Goal: Transaction & Acquisition: Purchase product/service

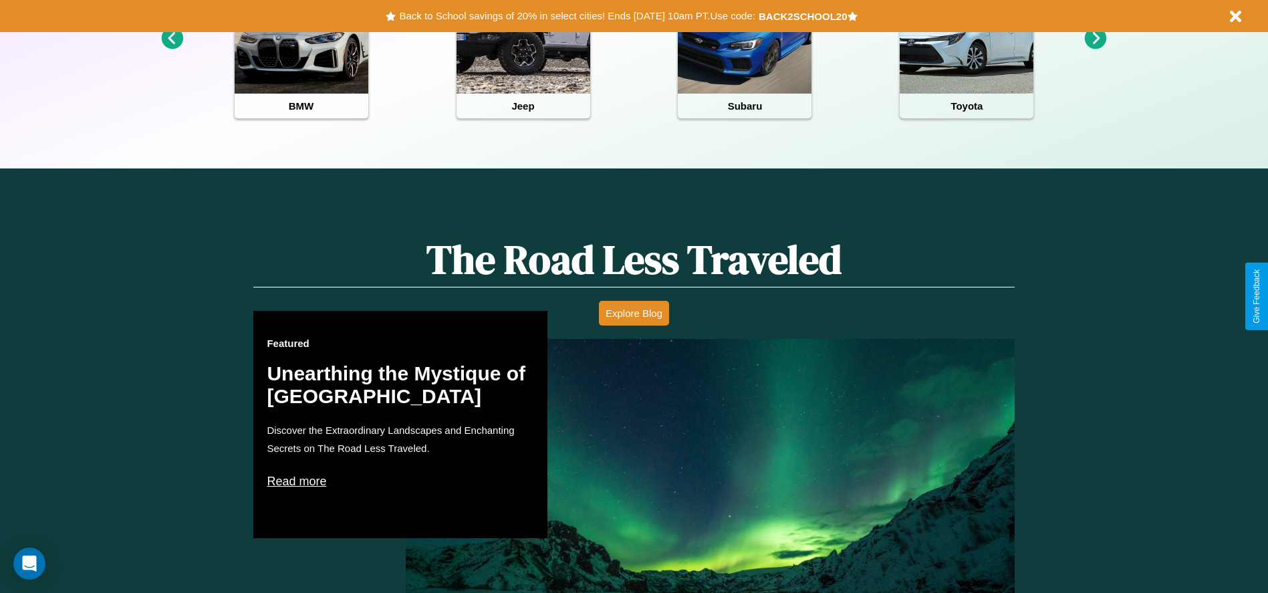
scroll to position [1917, 0]
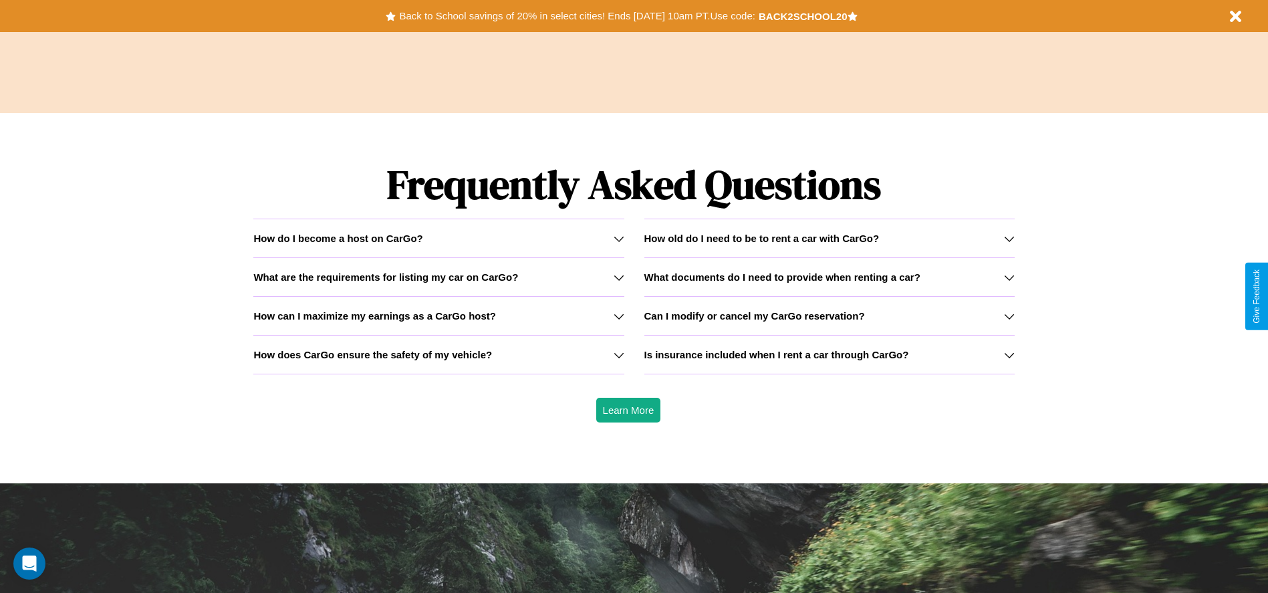
click at [438, 315] on h3 "How can I maximize my earnings as a CarGo host?" at bounding box center [374, 315] width 243 height 11
click at [438, 238] on div "How do I become a host on CarGo?" at bounding box center [438, 238] width 370 height 11
click at [618, 277] on icon at bounding box center [618, 277] width 11 height 11
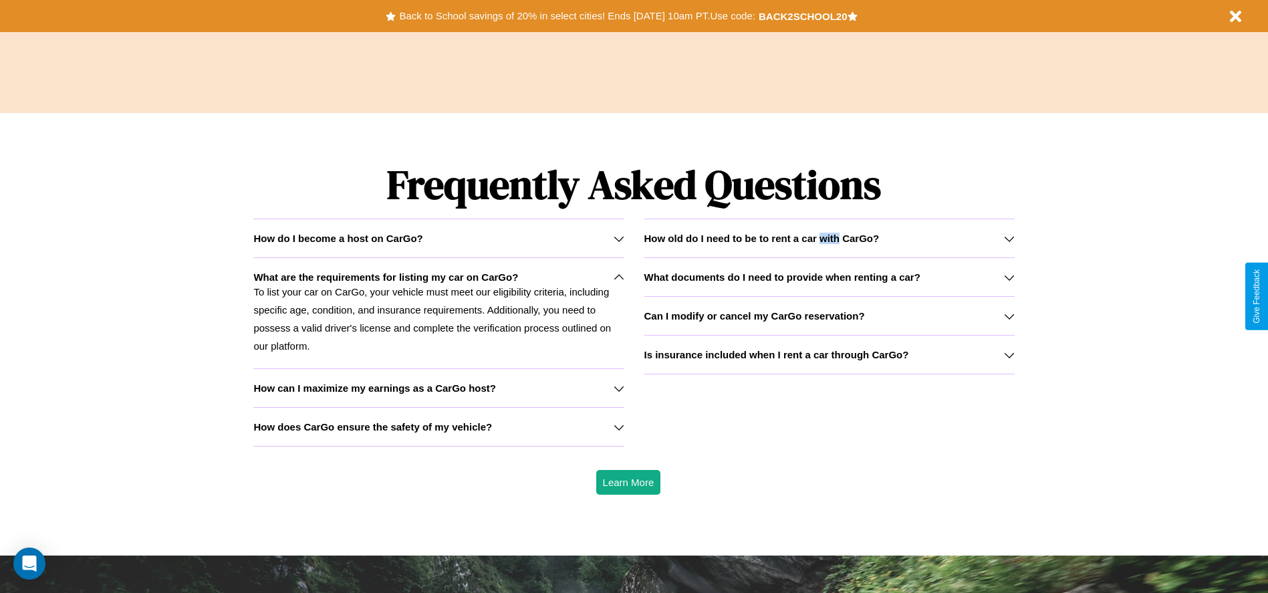
click at [829, 238] on h3 "How old do I need to be to rent a car with CarGo?" at bounding box center [761, 238] width 235 height 11
click at [577, 16] on button "Back to School savings of 20% in select cities! Ends [DATE] 10am PT. Use code:" at bounding box center [577, 16] width 362 height 19
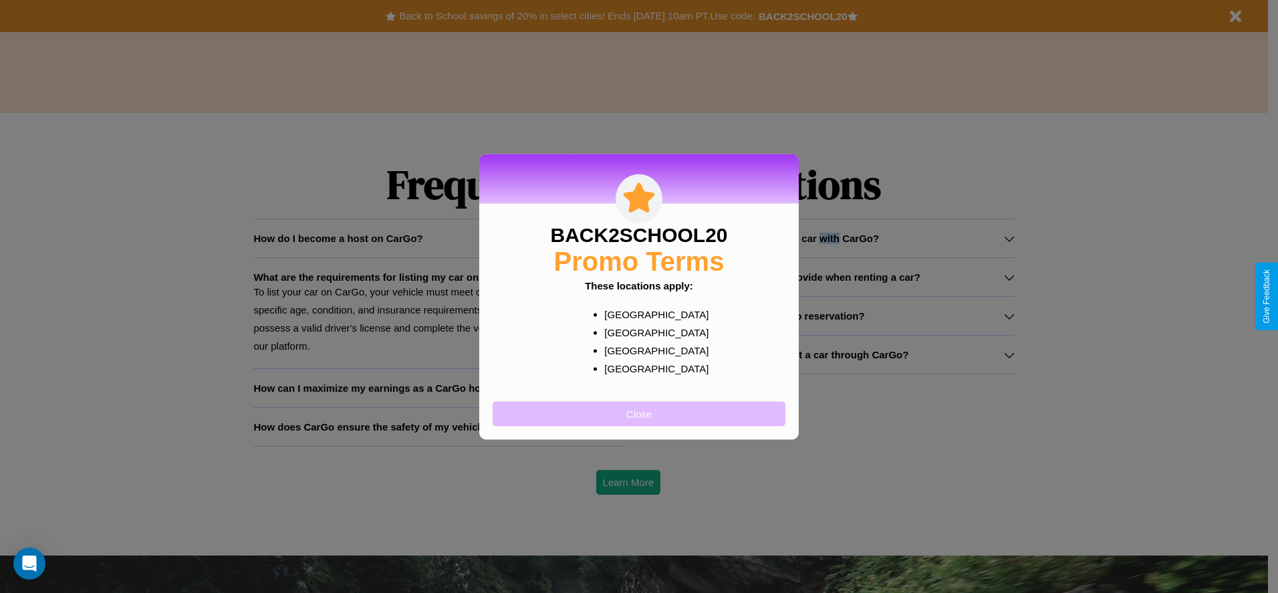
click at [639, 413] on button "Close" at bounding box center [638, 413] width 293 height 25
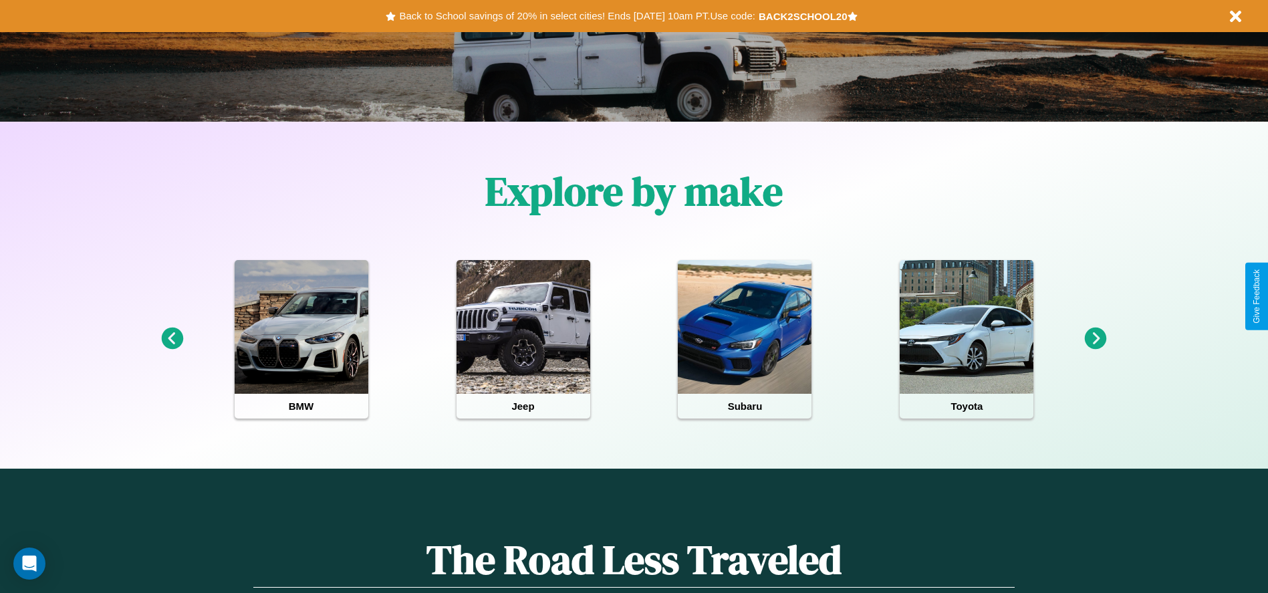
scroll to position [277, 0]
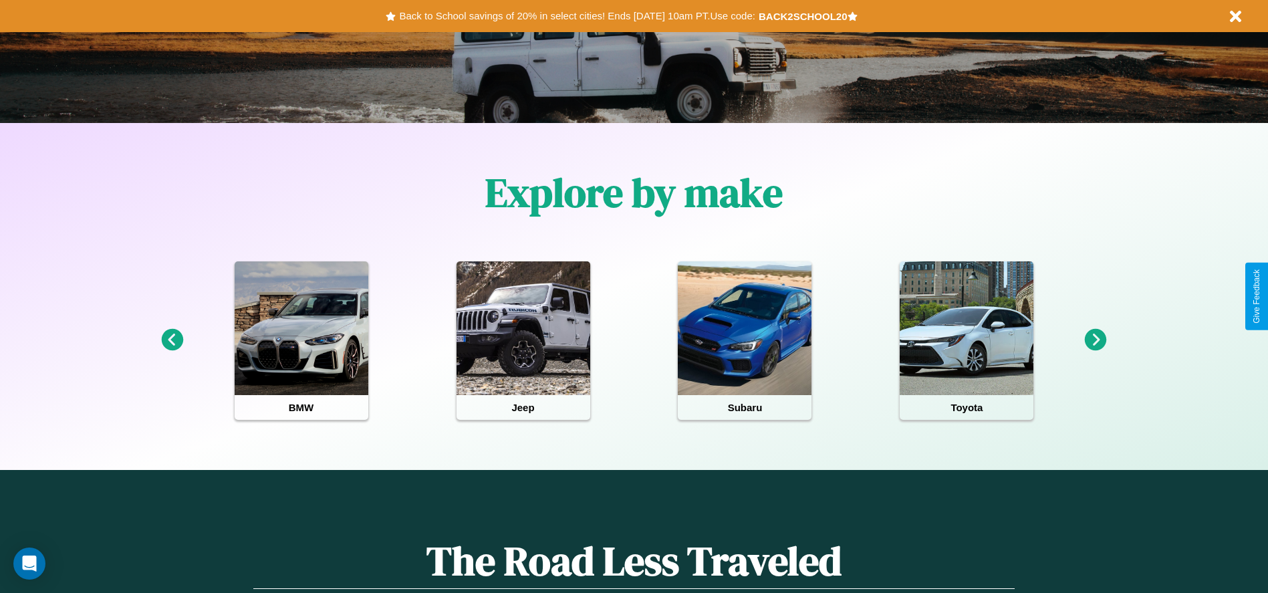
click at [1095, 340] on icon at bounding box center [1096, 340] width 22 height 22
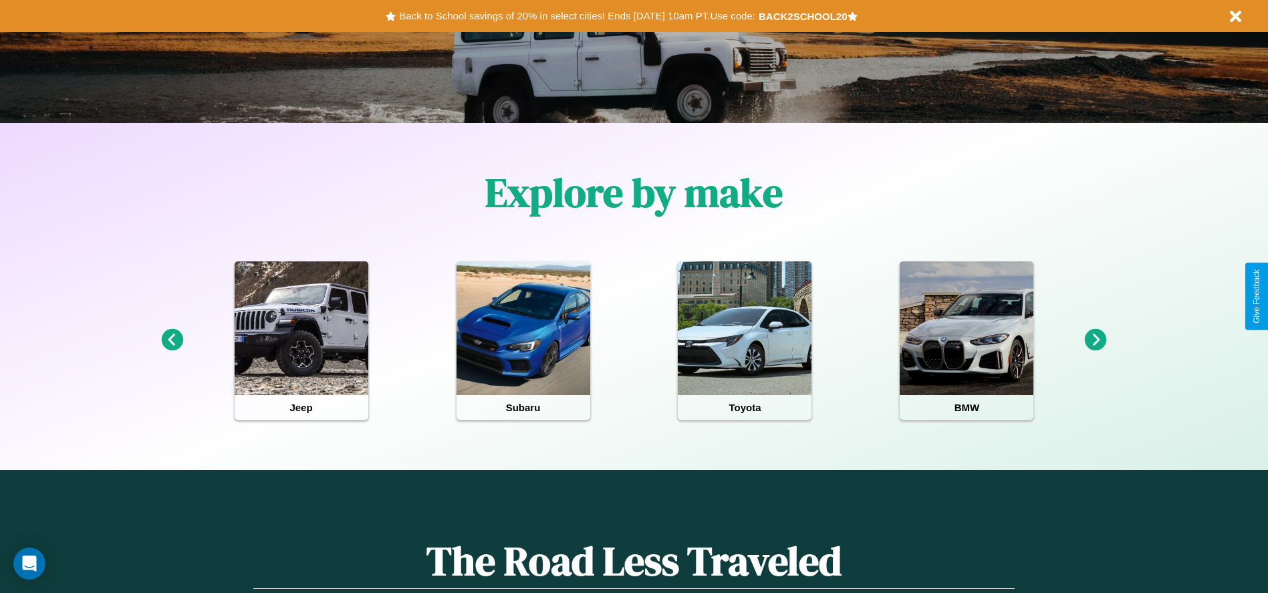
click at [1095, 340] on icon at bounding box center [1096, 340] width 22 height 22
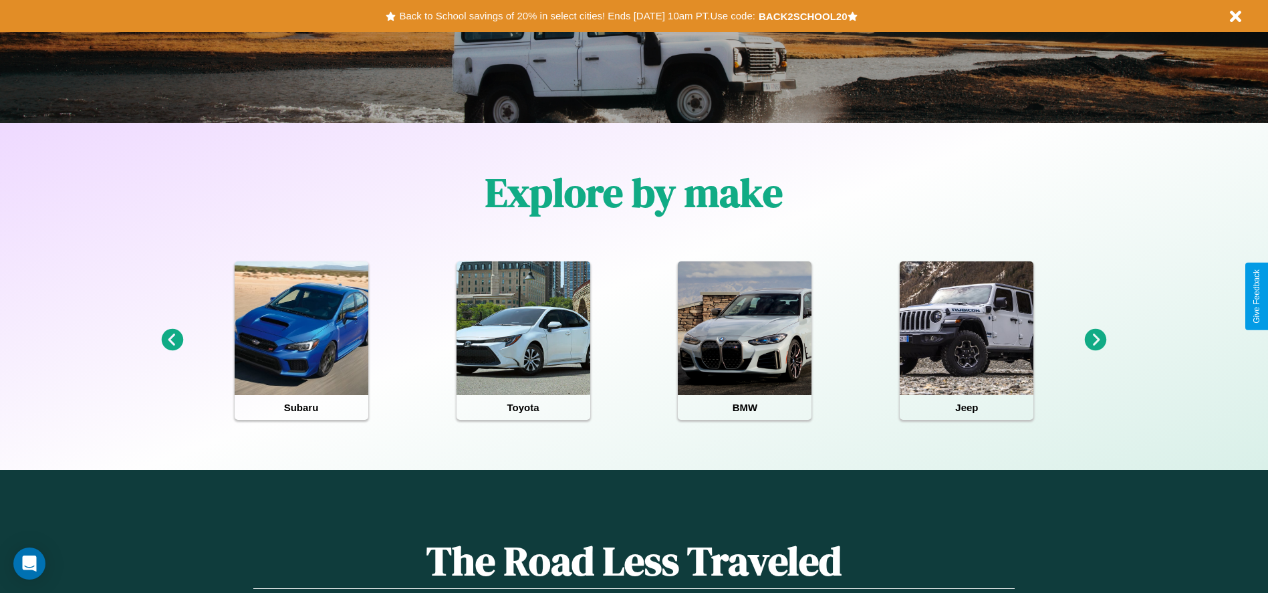
click at [172, 340] on icon at bounding box center [172, 340] width 22 height 22
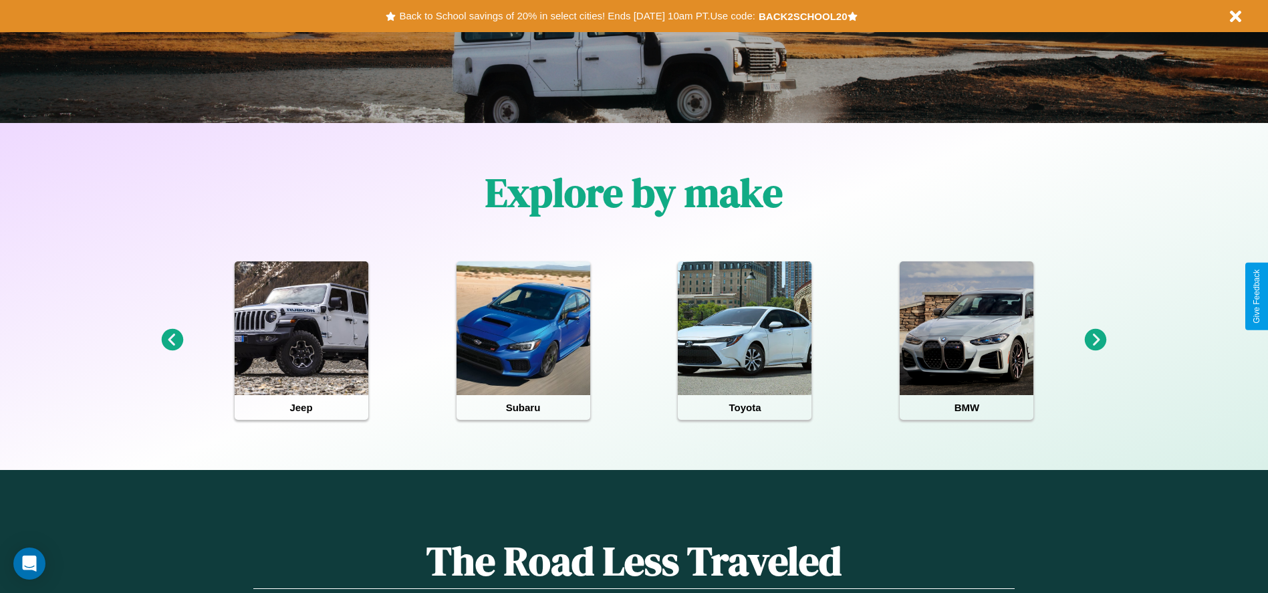
click at [1095, 340] on icon at bounding box center [1096, 340] width 22 height 22
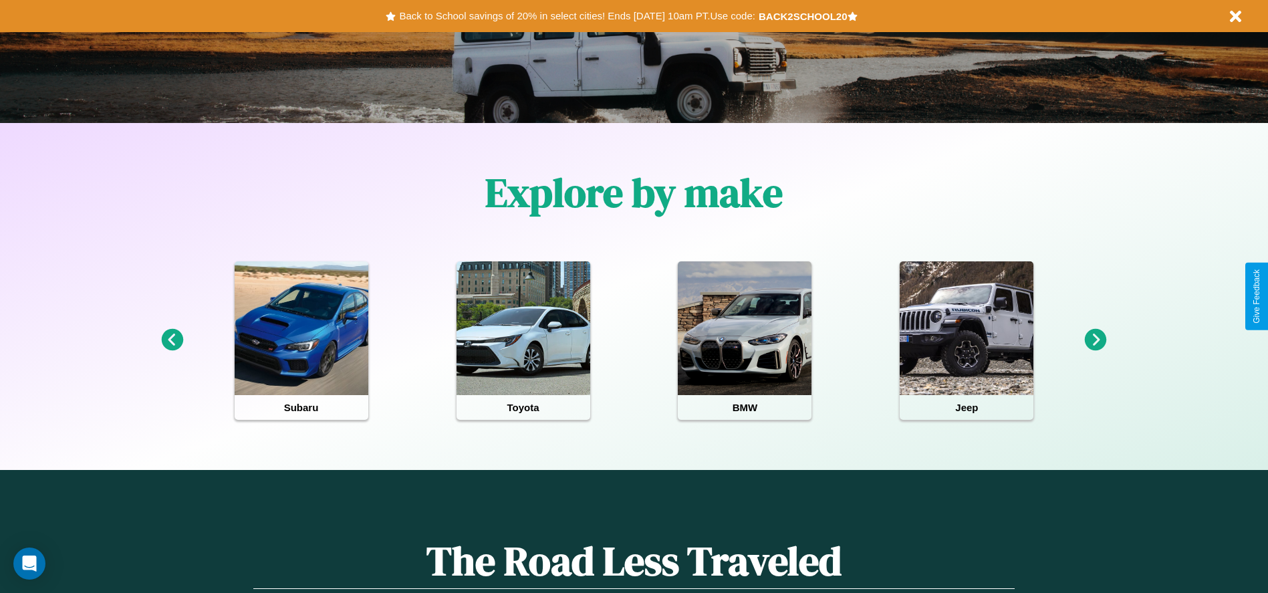
click at [1095, 340] on icon at bounding box center [1096, 340] width 22 height 22
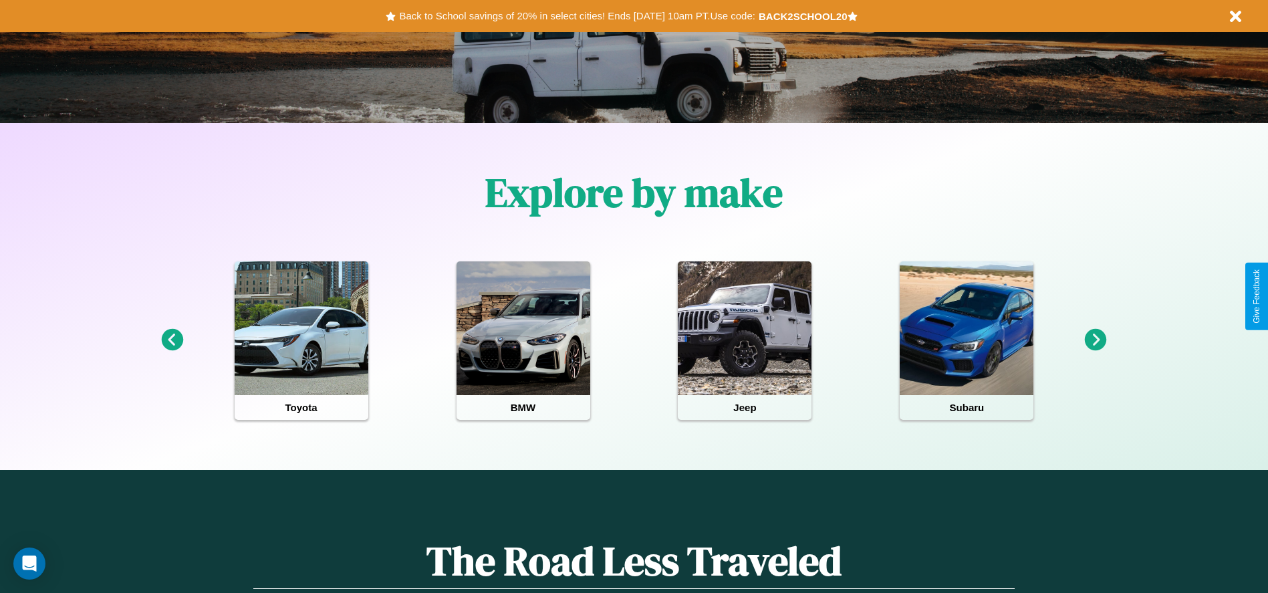
click at [1095, 340] on icon at bounding box center [1096, 340] width 22 height 22
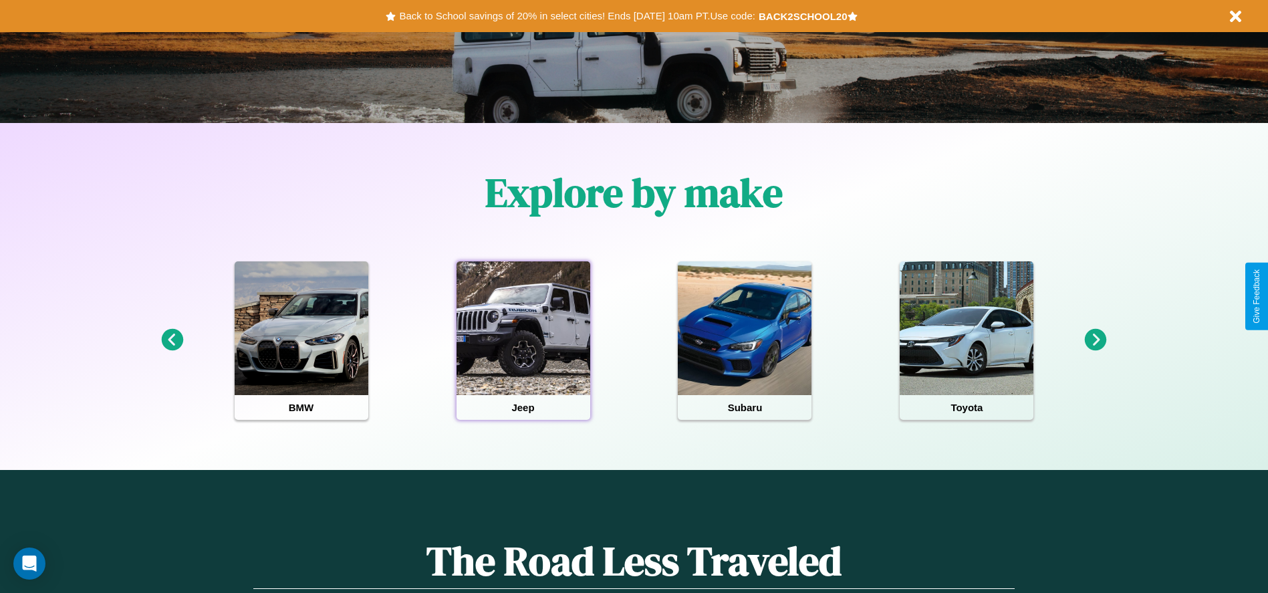
click at [523, 340] on div at bounding box center [523, 328] width 134 height 134
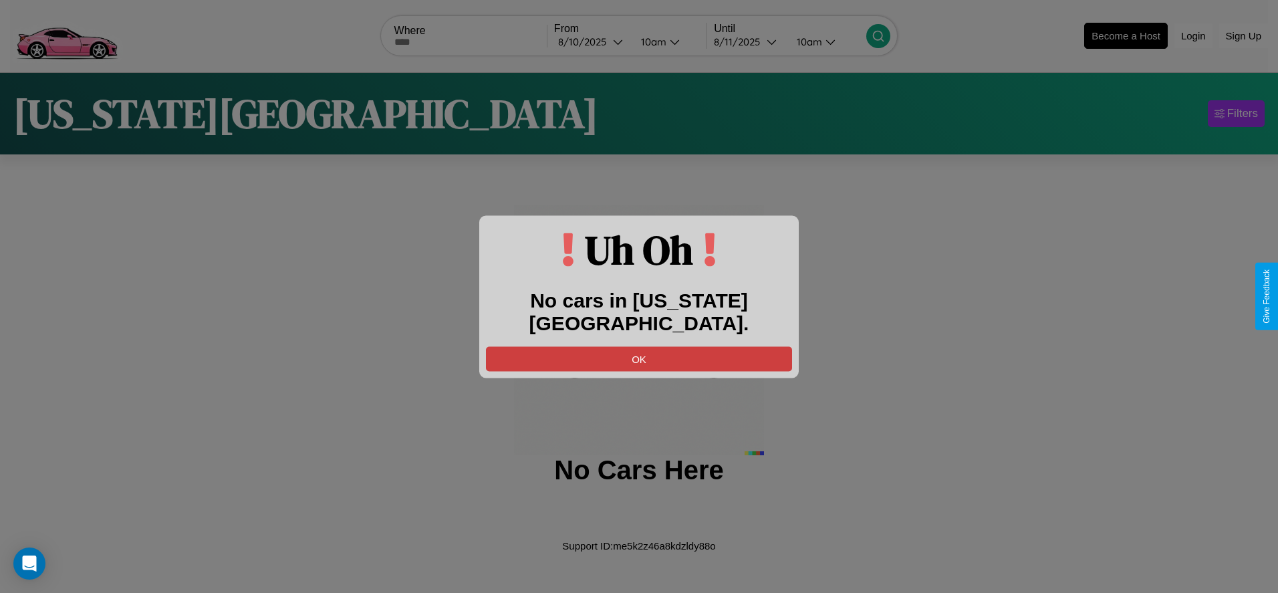
click at [639, 346] on button "OK" at bounding box center [639, 358] width 306 height 25
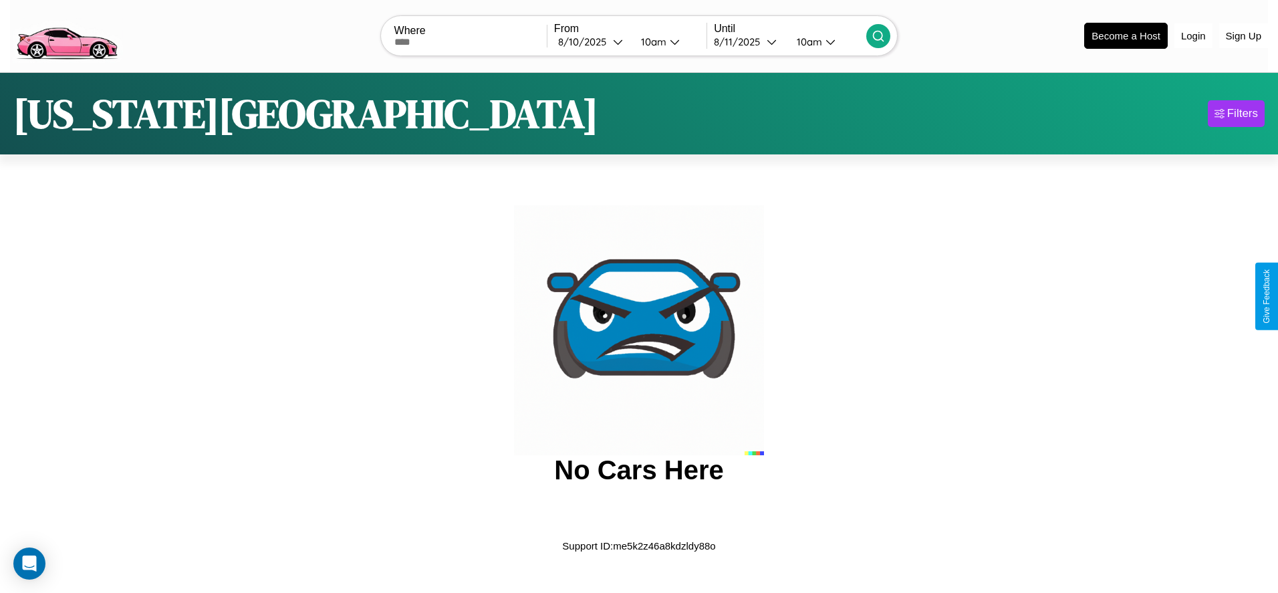
click at [470, 41] on input "text" at bounding box center [470, 42] width 152 height 11
type input "**********"
click at [591, 41] on div "[DATE]" at bounding box center [585, 41] width 55 height 13
select select "*"
select select "****"
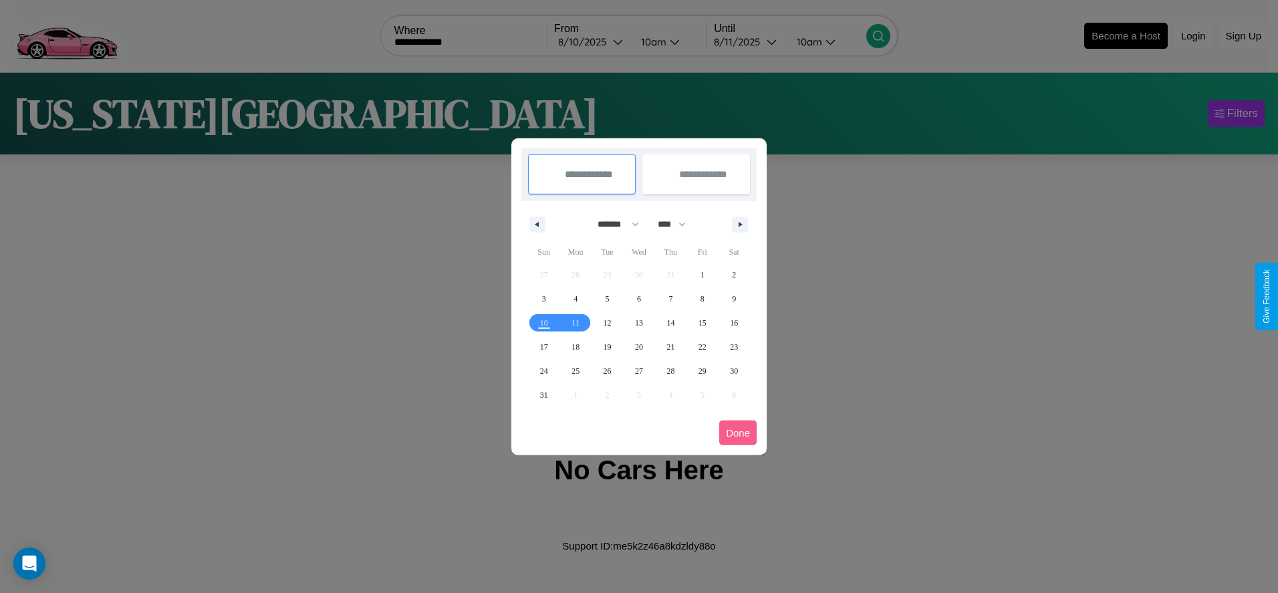
click at [612, 224] on select "******* ******** ***** ***** *** **** **** ****** ********* ******* ******** **…" at bounding box center [615, 224] width 57 height 22
select select "*"
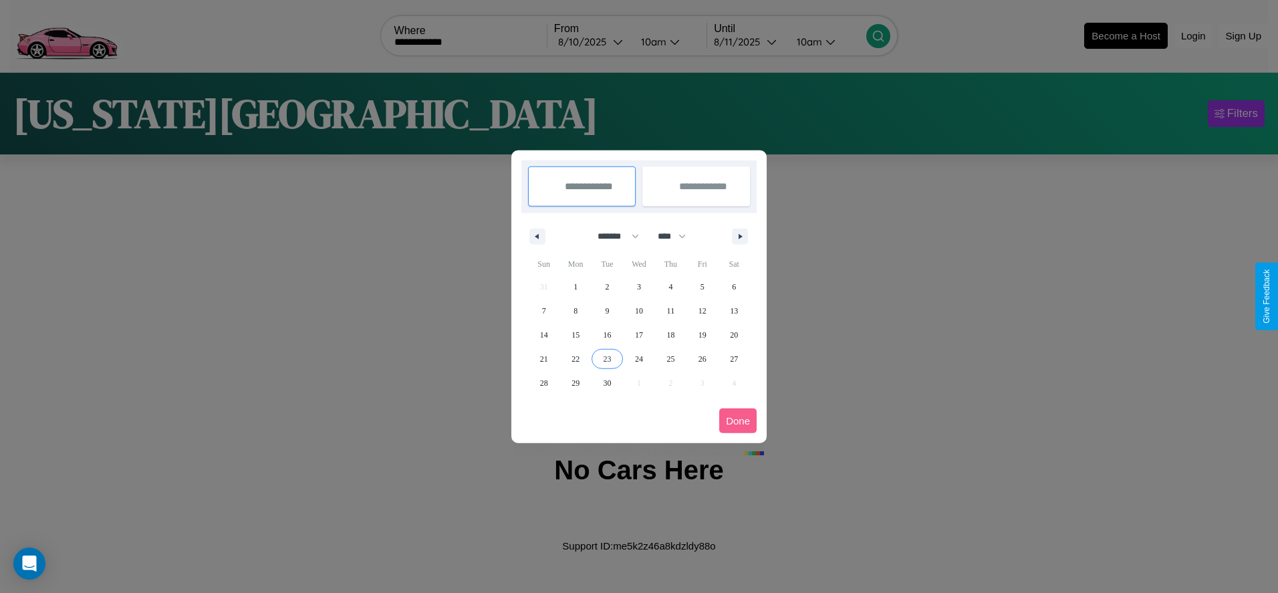
click at [607, 358] on span "23" at bounding box center [607, 359] width 8 height 24
type input "**********"
click at [607, 382] on span "30" at bounding box center [607, 383] width 8 height 24
type input "**********"
click at [738, 420] on button "Done" at bounding box center [737, 420] width 37 height 25
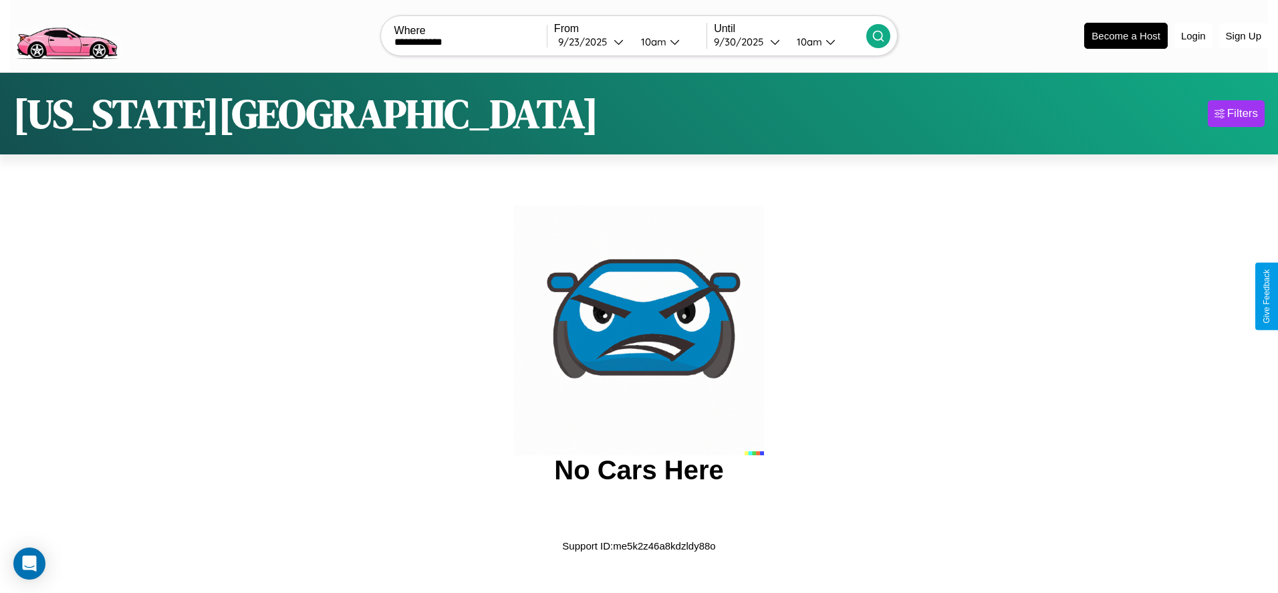
click at [878, 35] on icon at bounding box center [877, 35] width 13 height 13
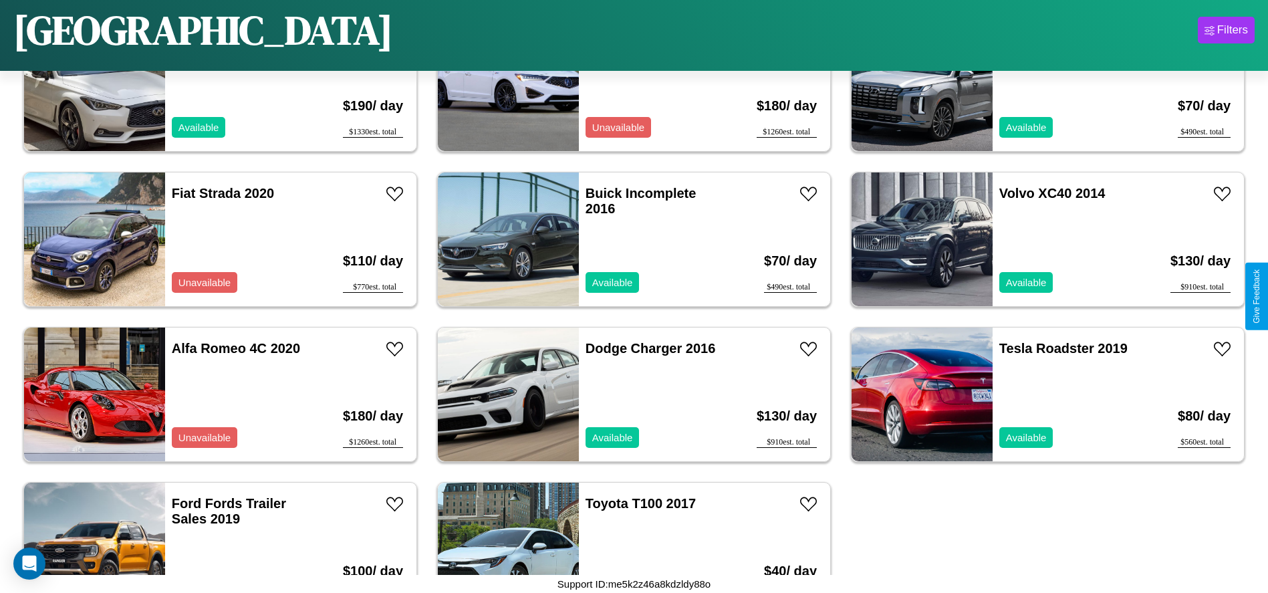
scroll to position [2313, 0]
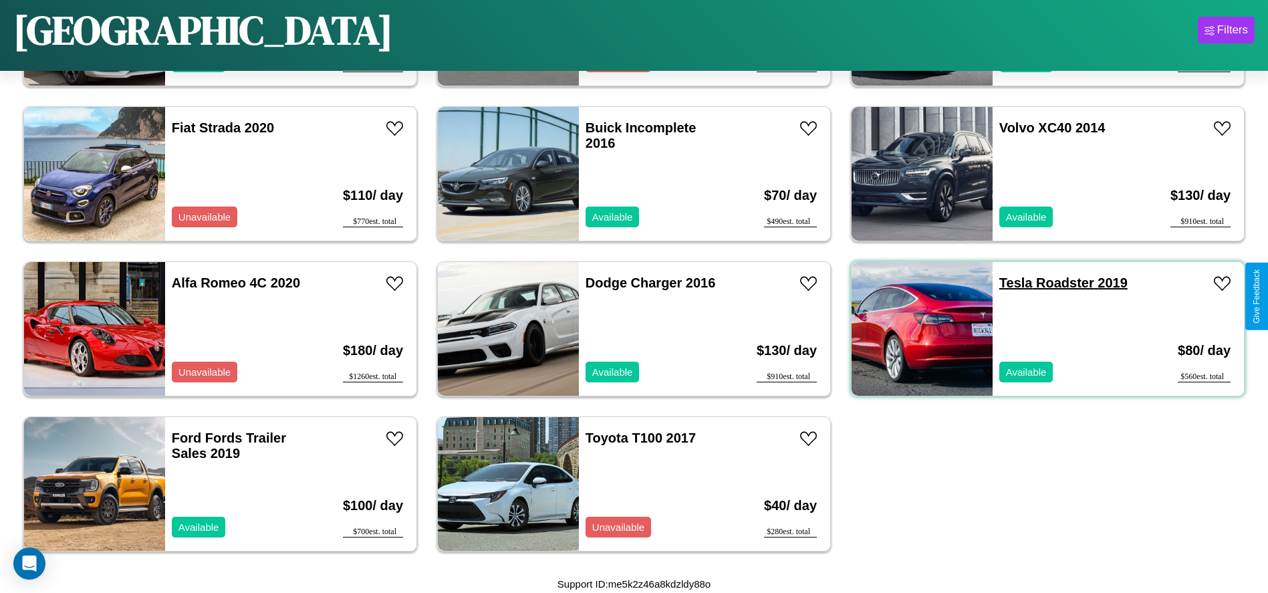
click at [1007, 283] on link "Tesla Roadster 2019" at bounding box center [1063, 282] width 128 height 15
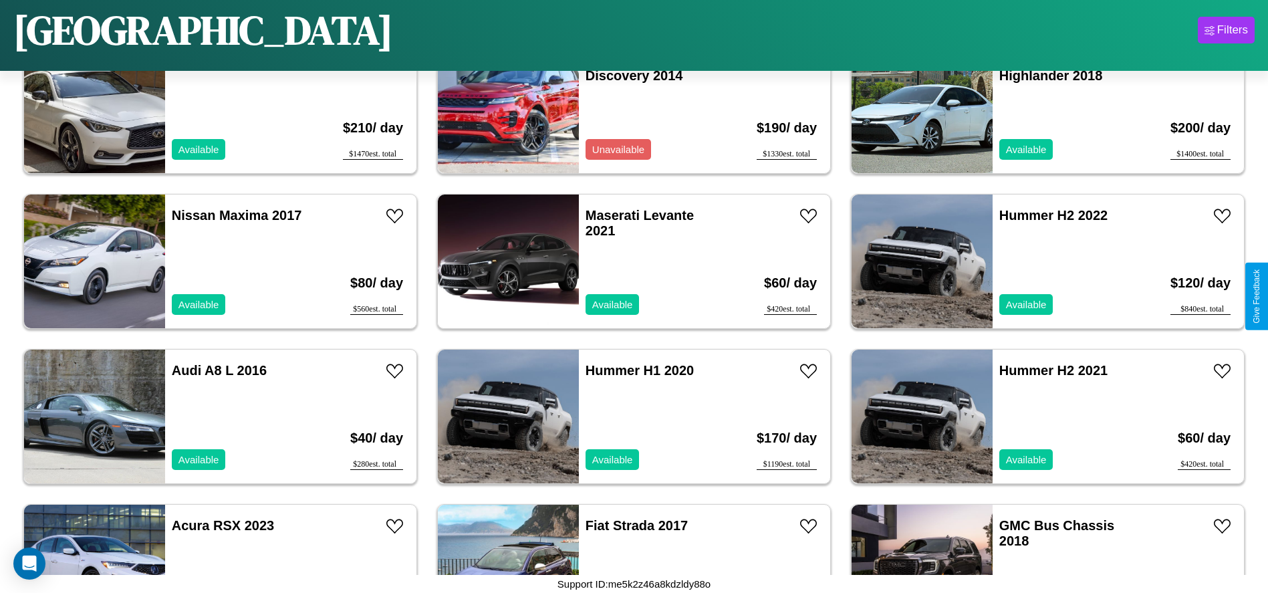
scroll to position [459, 0]
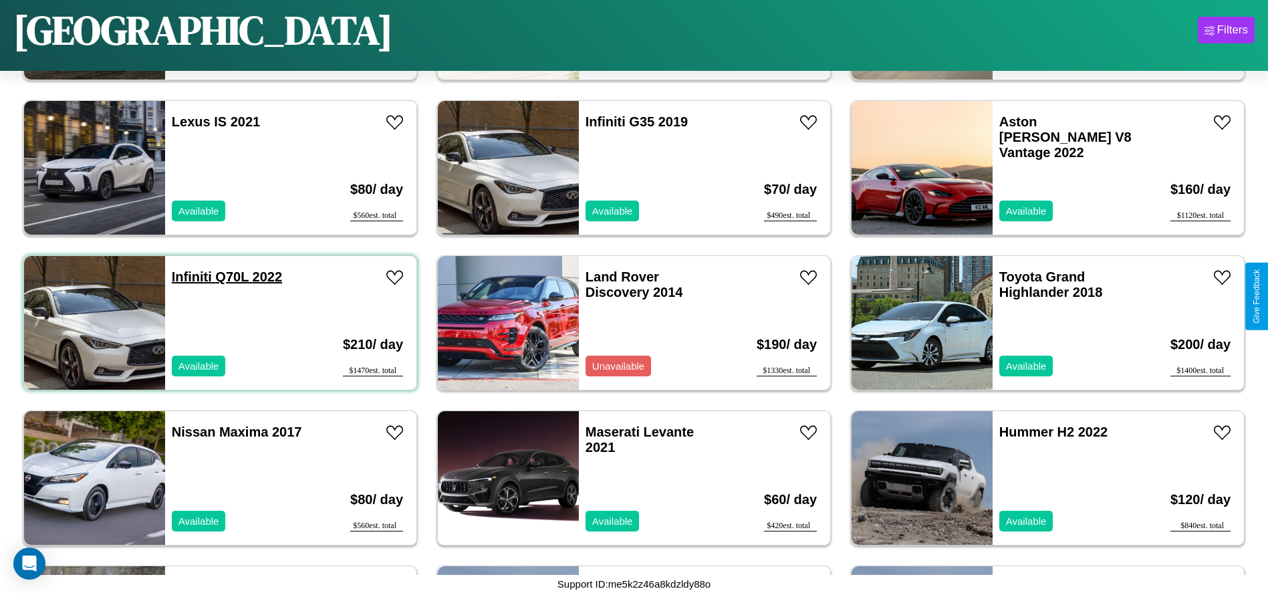
click at [190, 277] on link "Infiniti Q70L 2022" at bounding box center [227, 276] width 110 height 15
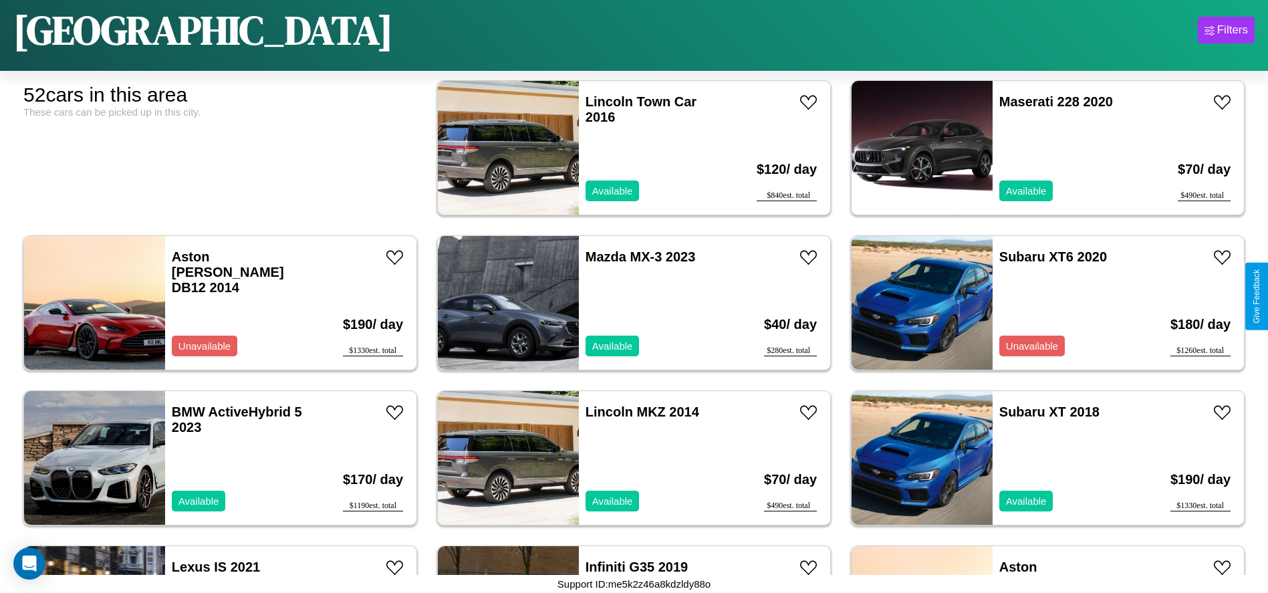
scroll to position [0, 0]
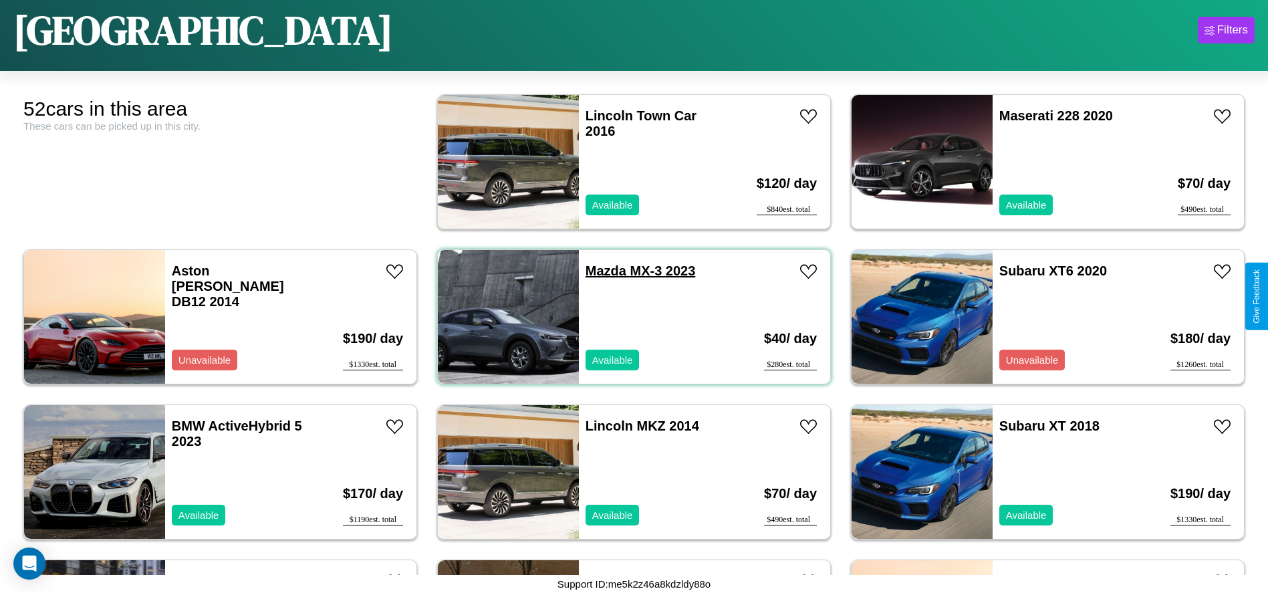
click at [601, 271] on link "Mazda MX-3 2023" at bounding box center [640, 270] width 110 height 15
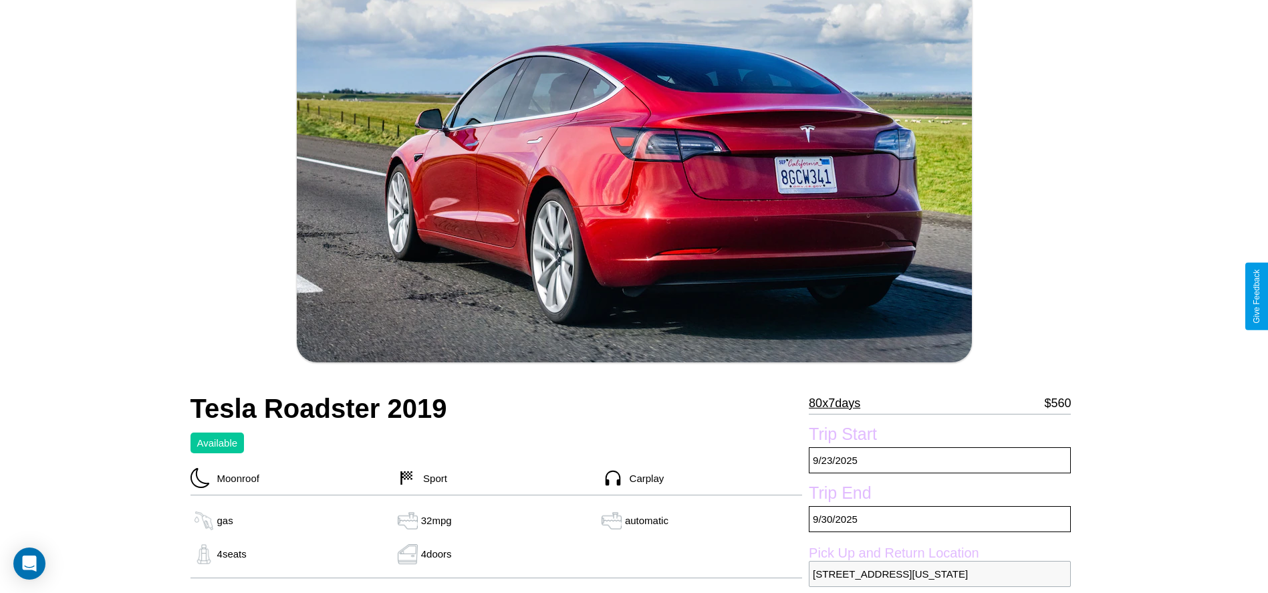
scroll to position [423, 0]
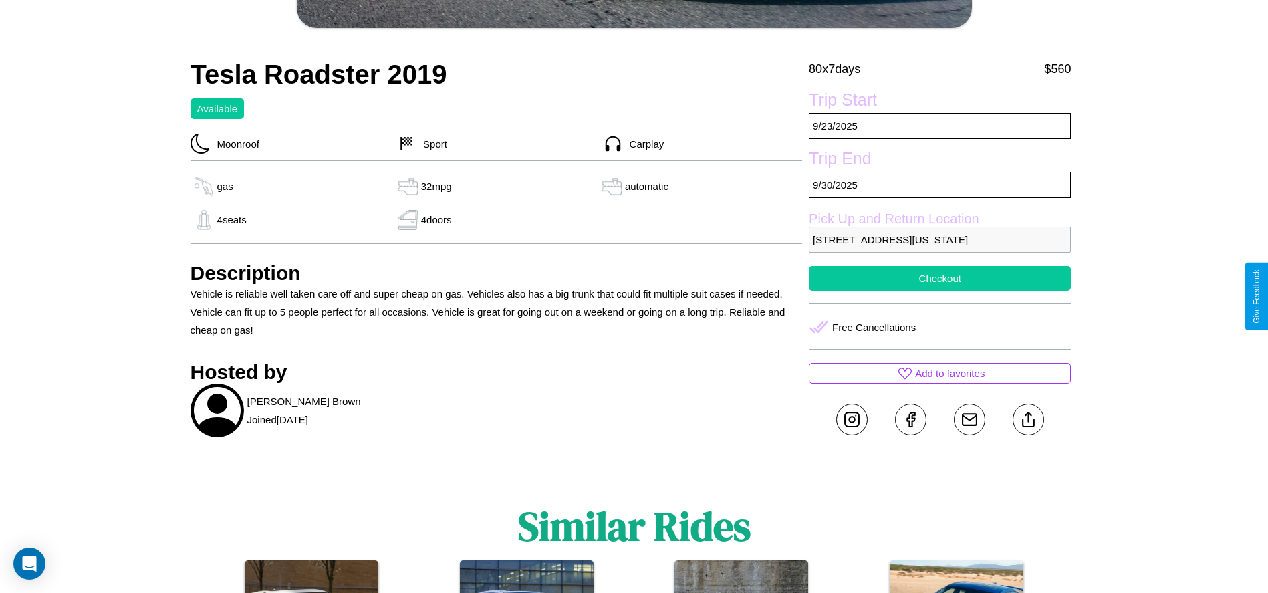
click at [940, 291] on button "Checkout" at bounding box center [940, 278] width 262 height 25
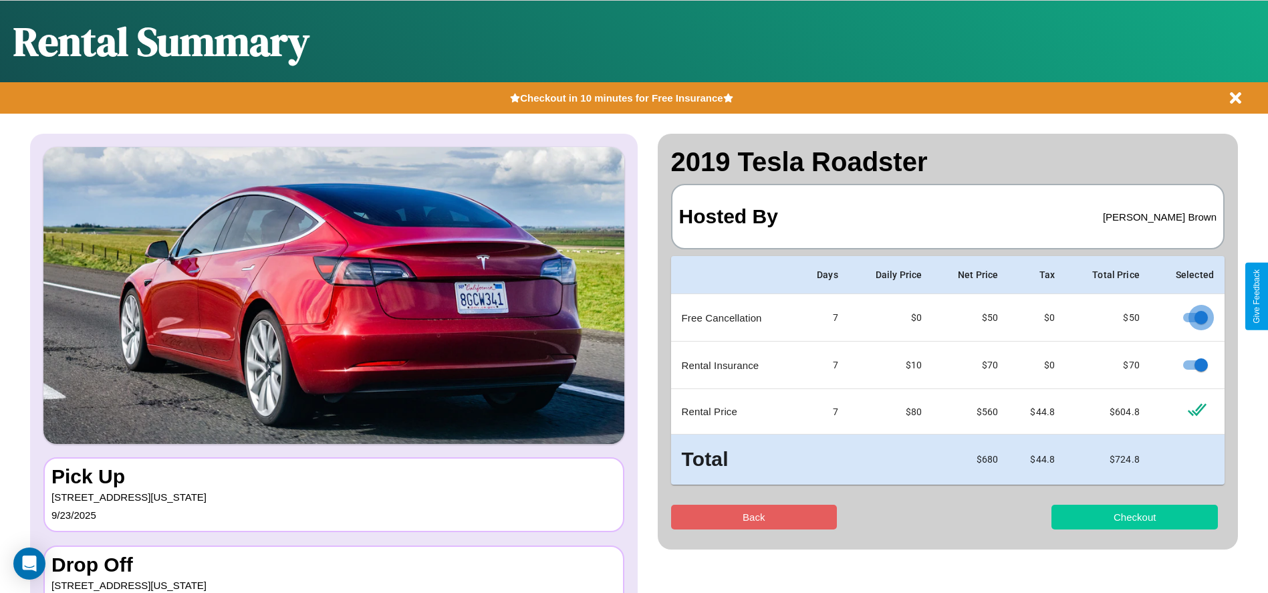
click at [1134, 517] on button "Checkout" at bounding box center [1134, 517] width 166 height 25
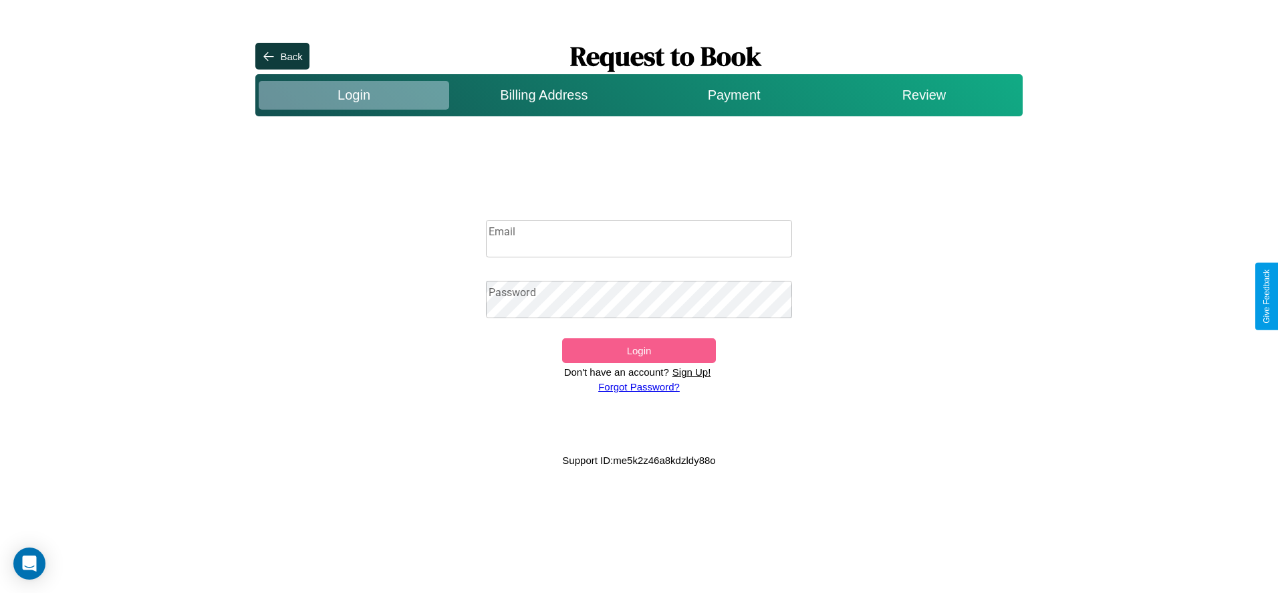
click at [691, 372] on p "Sign Up!" at bounding box center [691, 372] width 45 height 18
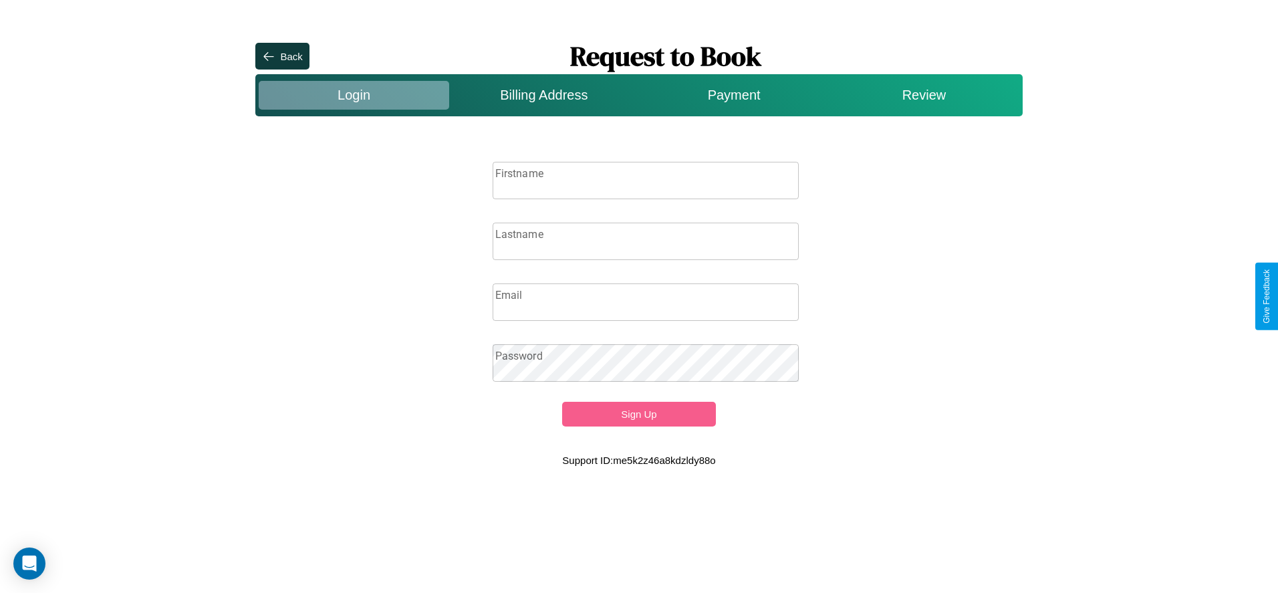
click at [646, 180] on input "Firstname" at bounding box center [645, 180] width 307 height 37
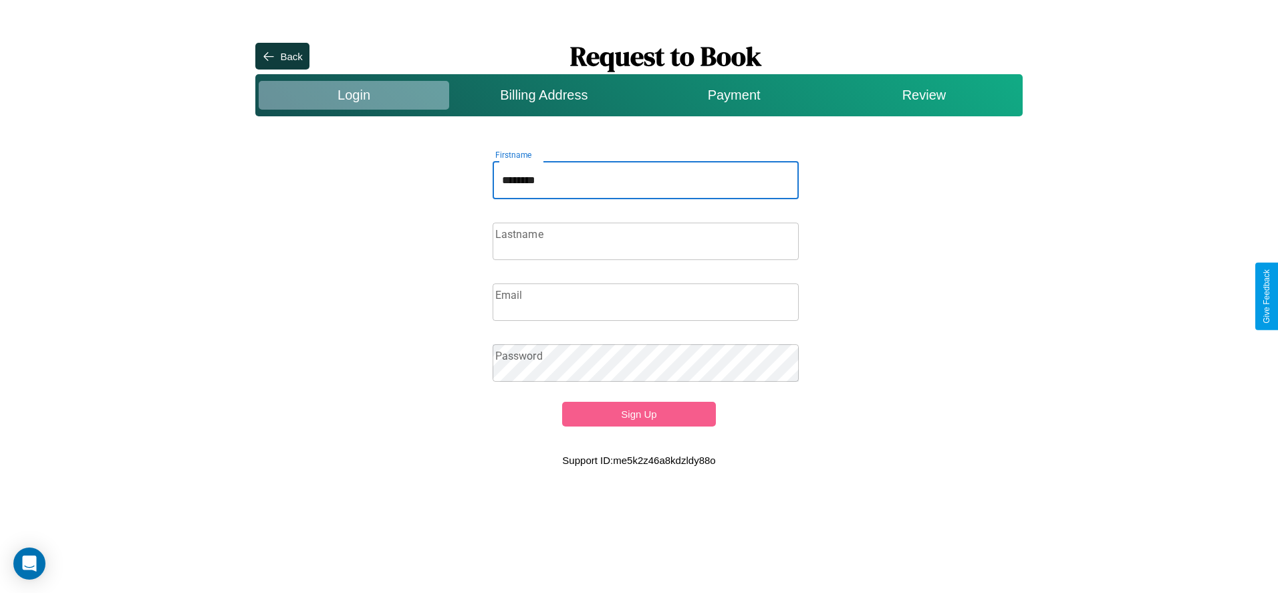
type input "********"
click at [646, 241] on input "Lastname" at bounding box center [645, 241] width 307 height 37
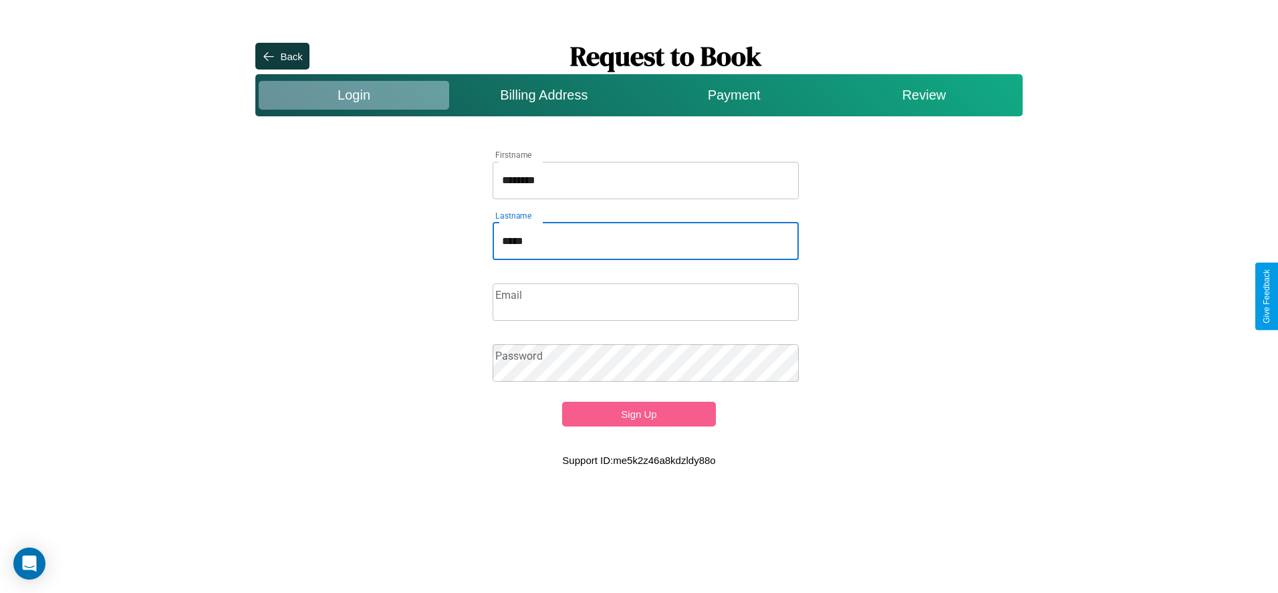
type input "*****"
click at [646, 301] on input "Email" at bounding box center [645, 301] width 307 height 37
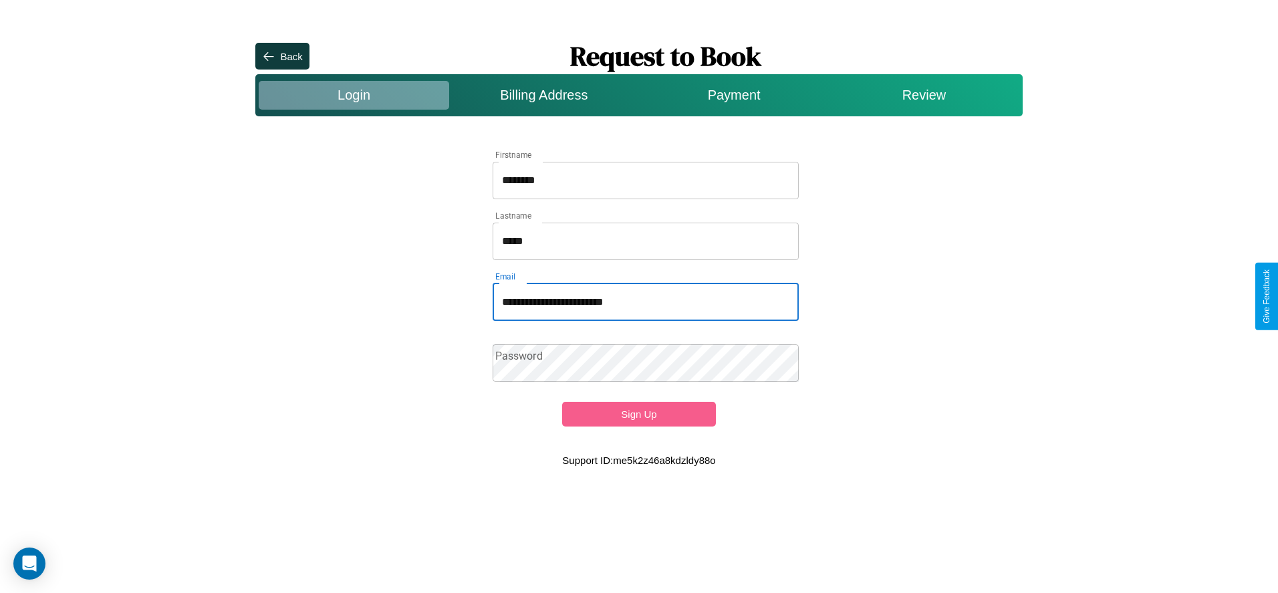
type input "**********"
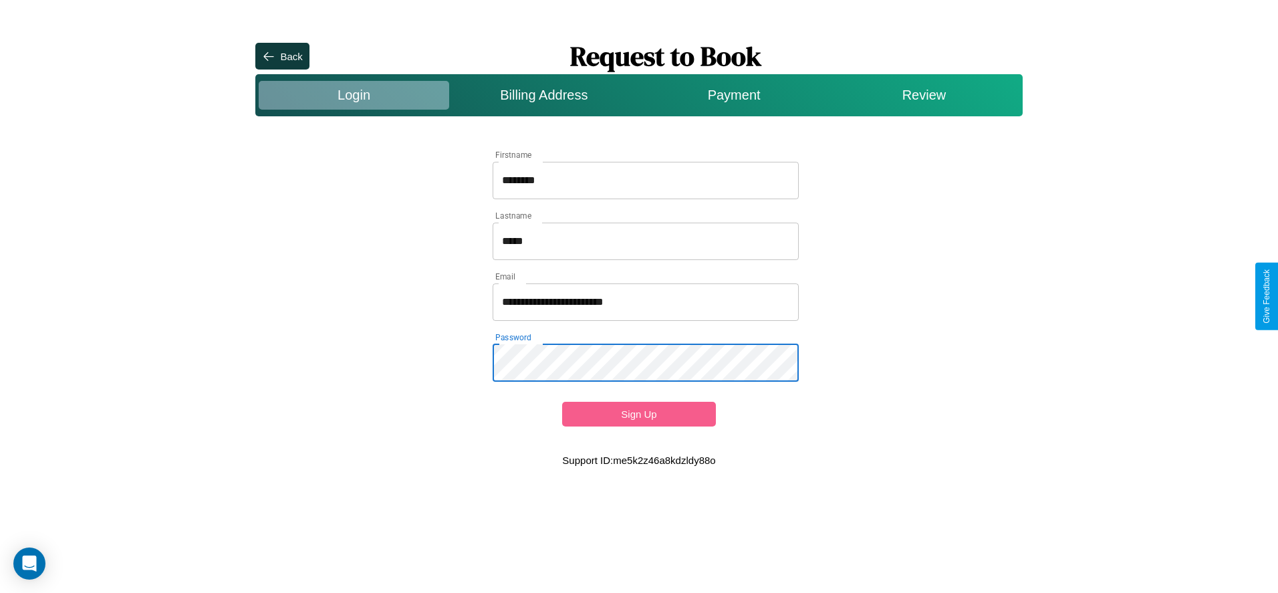
click at [638, 414] on button "Sign Up" at bounding box center [638, 414] width 153 height 25
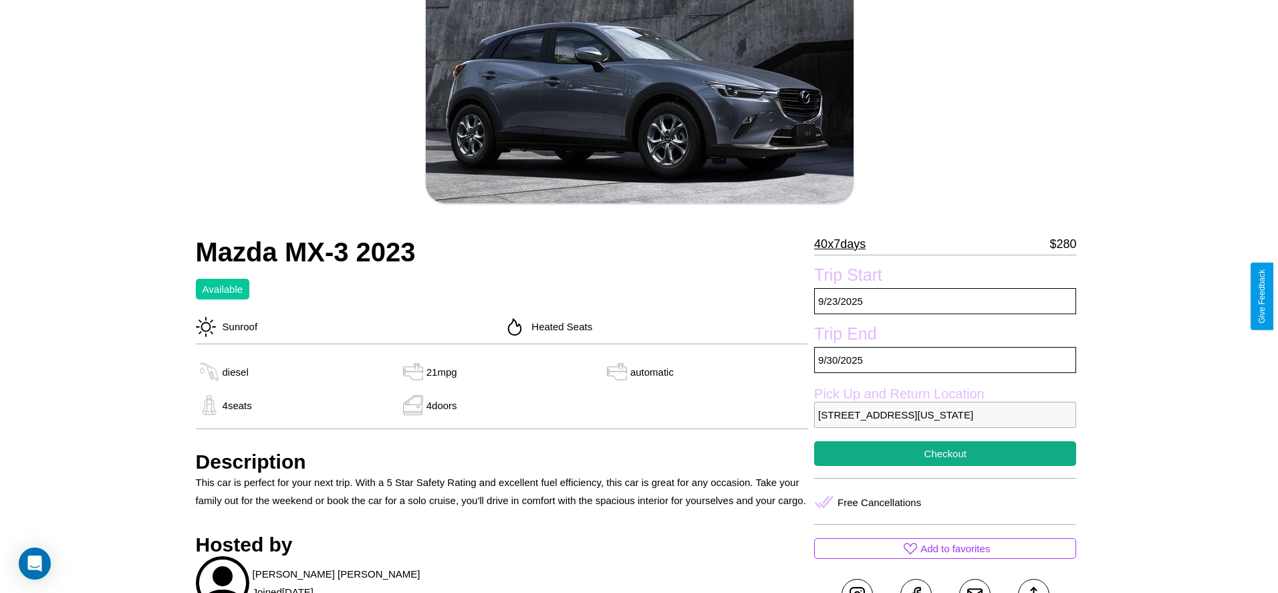
scroll to position [192, 0]
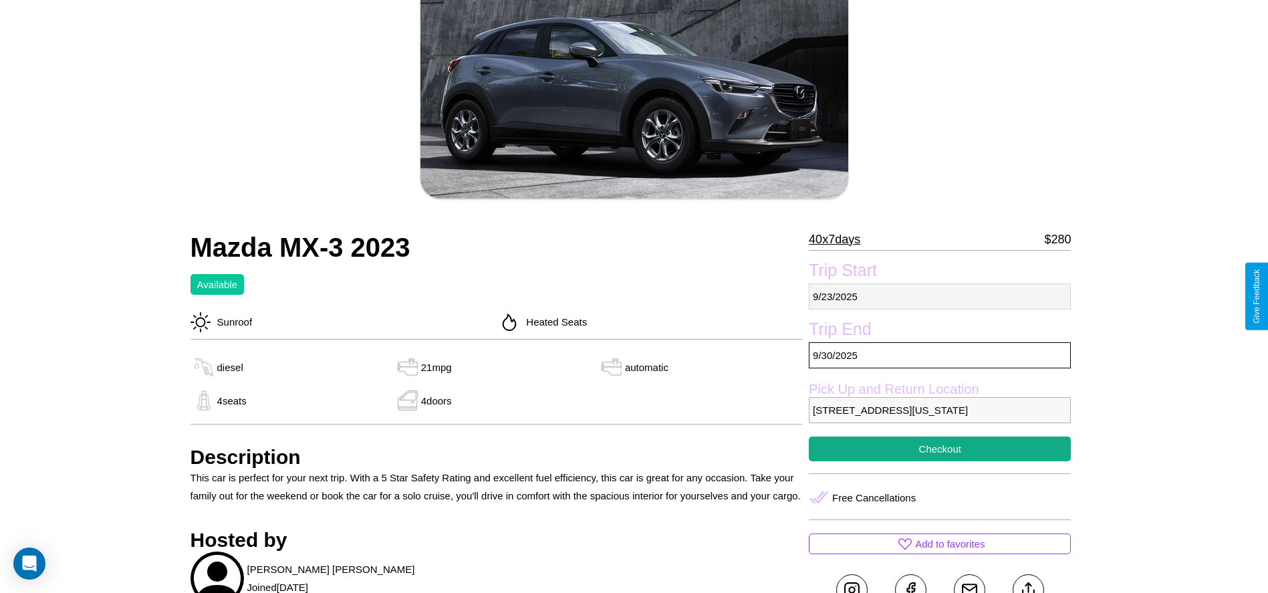
click at [940, 296] on p "9 / 23 / 2025" at bounding box center [940, 296] width 262 height 26
select select "*"
select select "****"
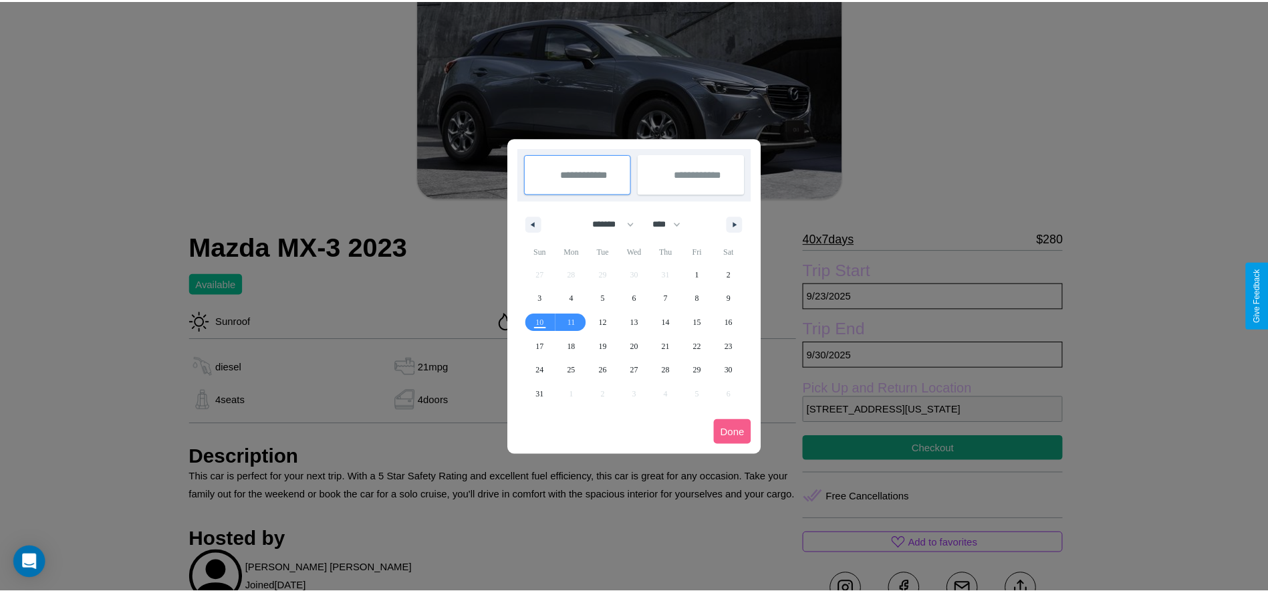
scroll to position [0, 0]
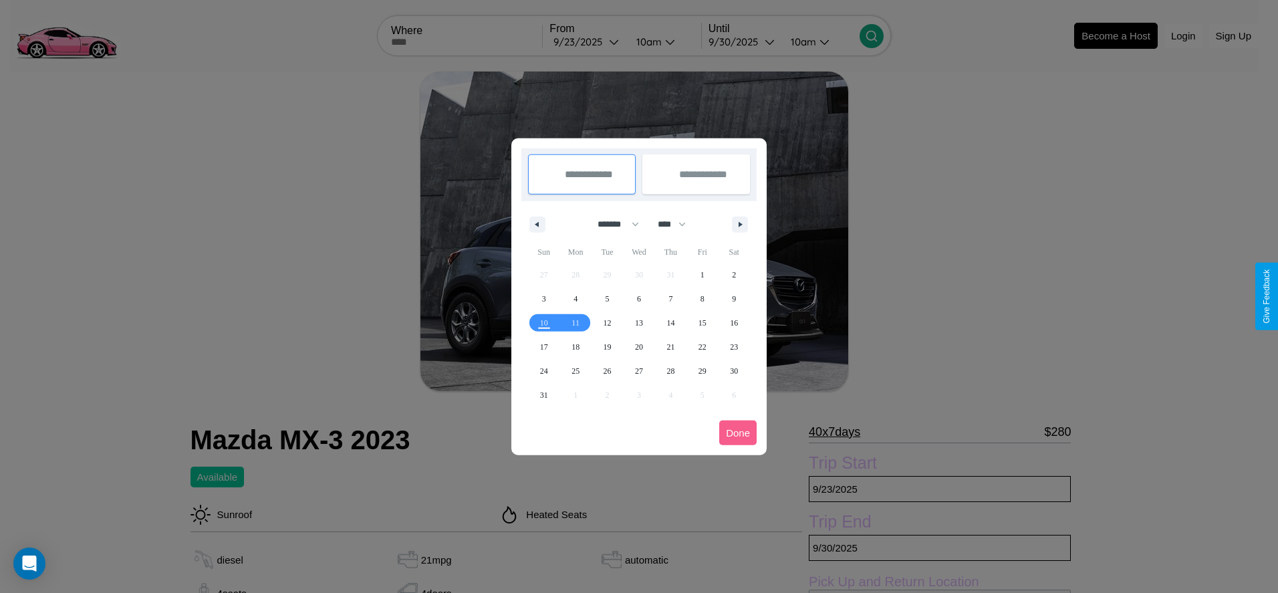
click at [587, 41] on div at bounding box center [639, 296] width 1278 height 593
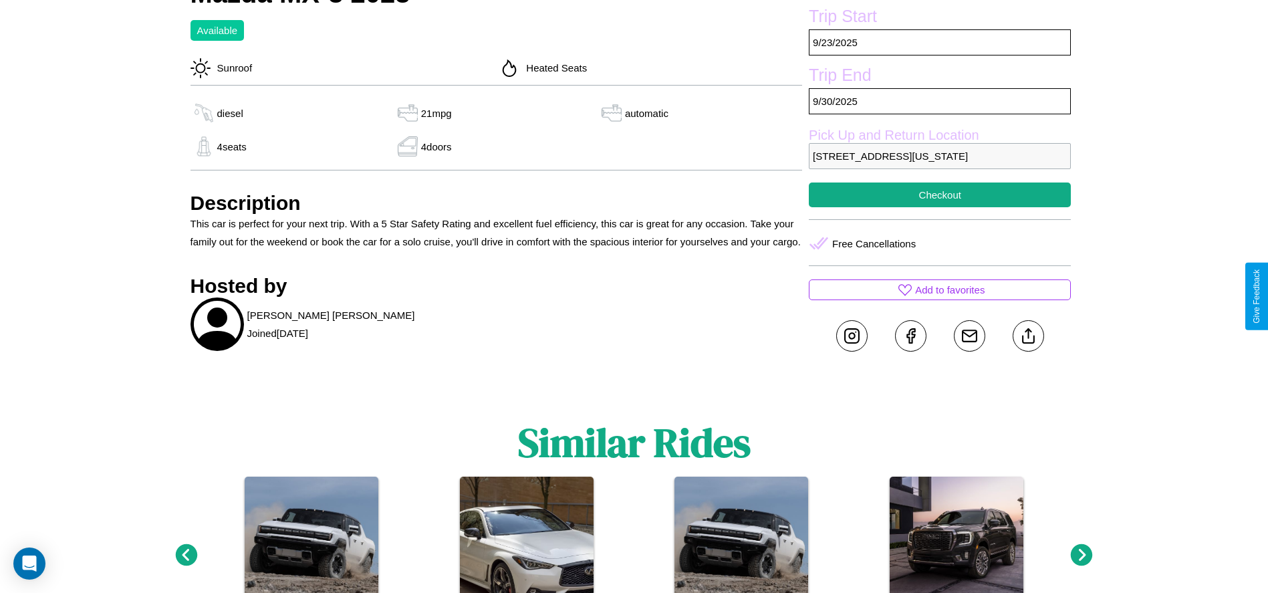
scroll to position [504, 0]
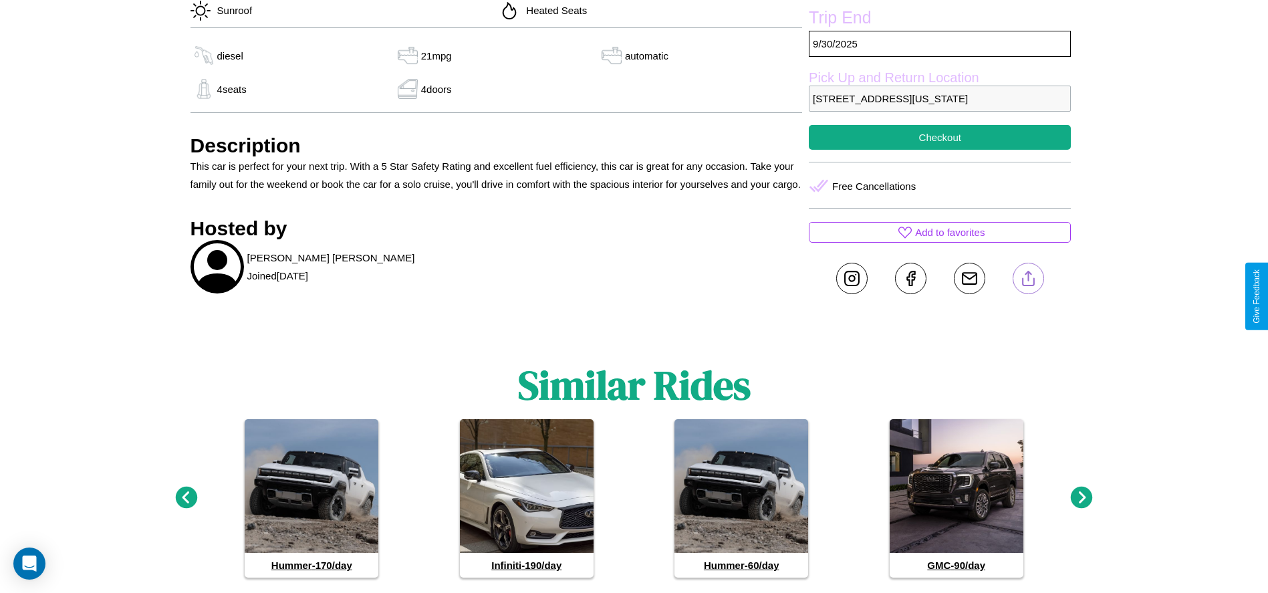
click at [1028, 281] on line at bounding box center [1028, 275] width 0 height 9
